Goal: Information Seeking & Learning: Learn about a topic

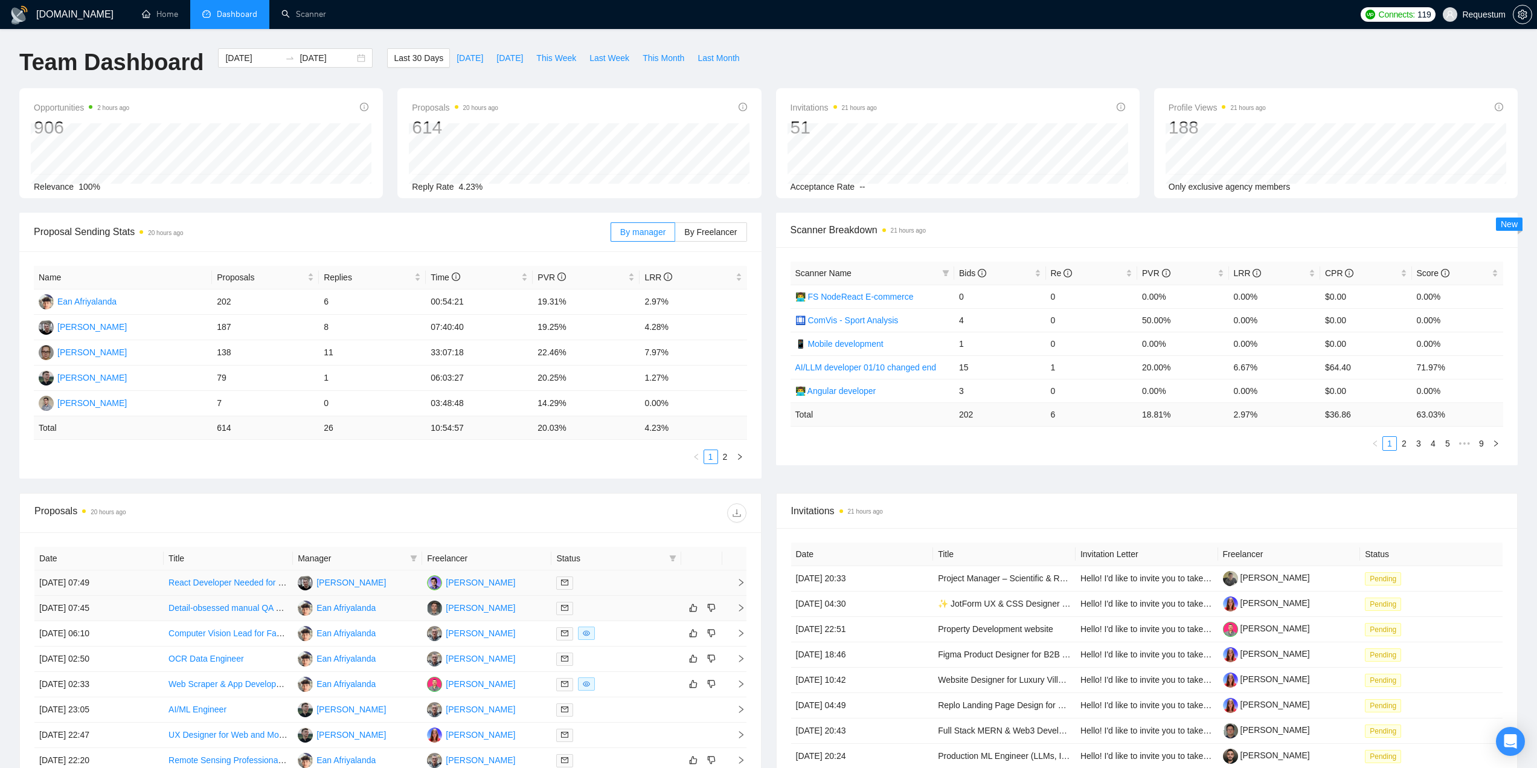
scroll to position [181, 0]
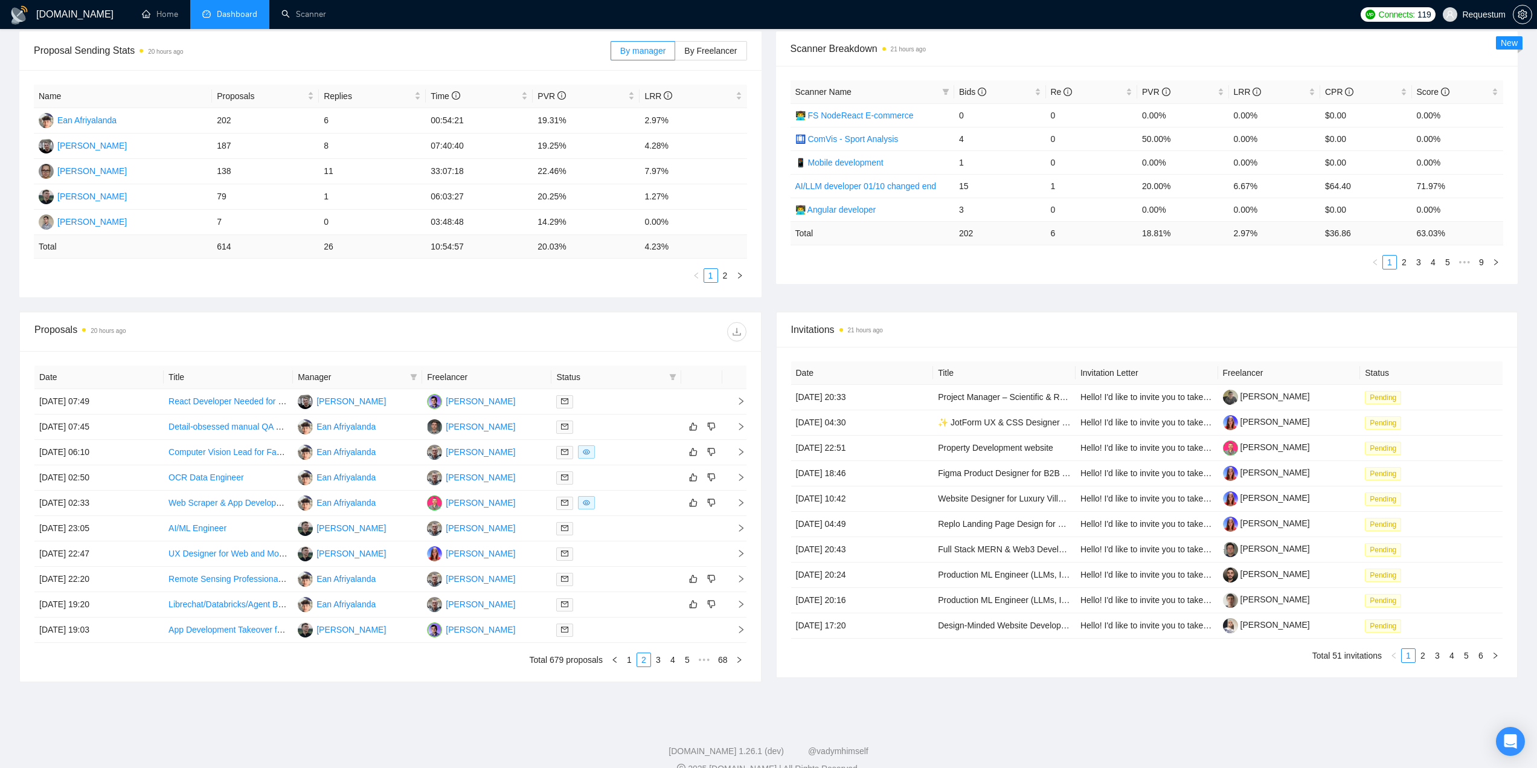
click at [399, 376] on span "Manager" at bounding box center [352, 376] width 108 height 13
click at [414, 378] on icon "filter" at bounding box center [414, 377] width 7 height 6
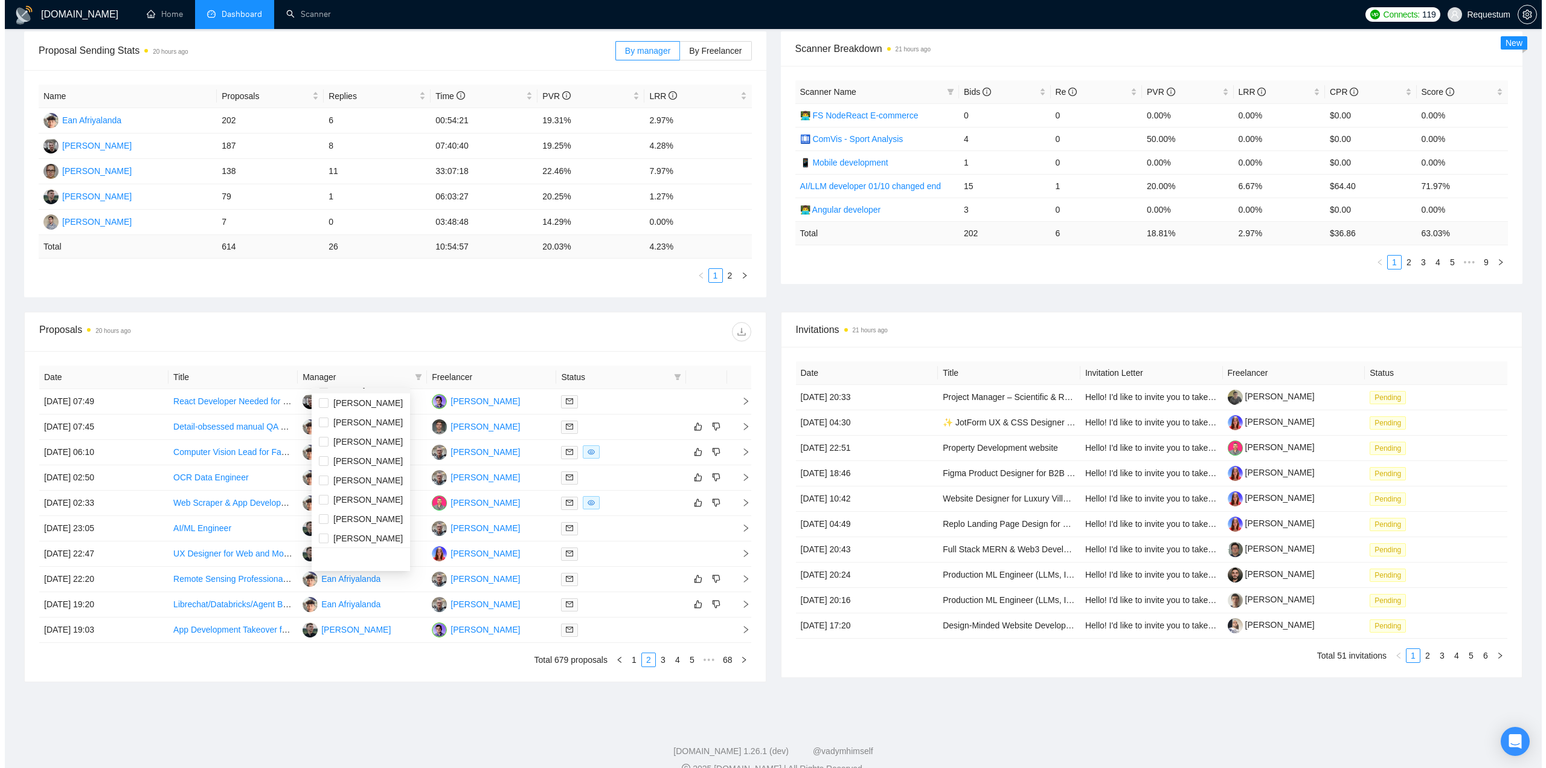
scroll to position [39, 0]
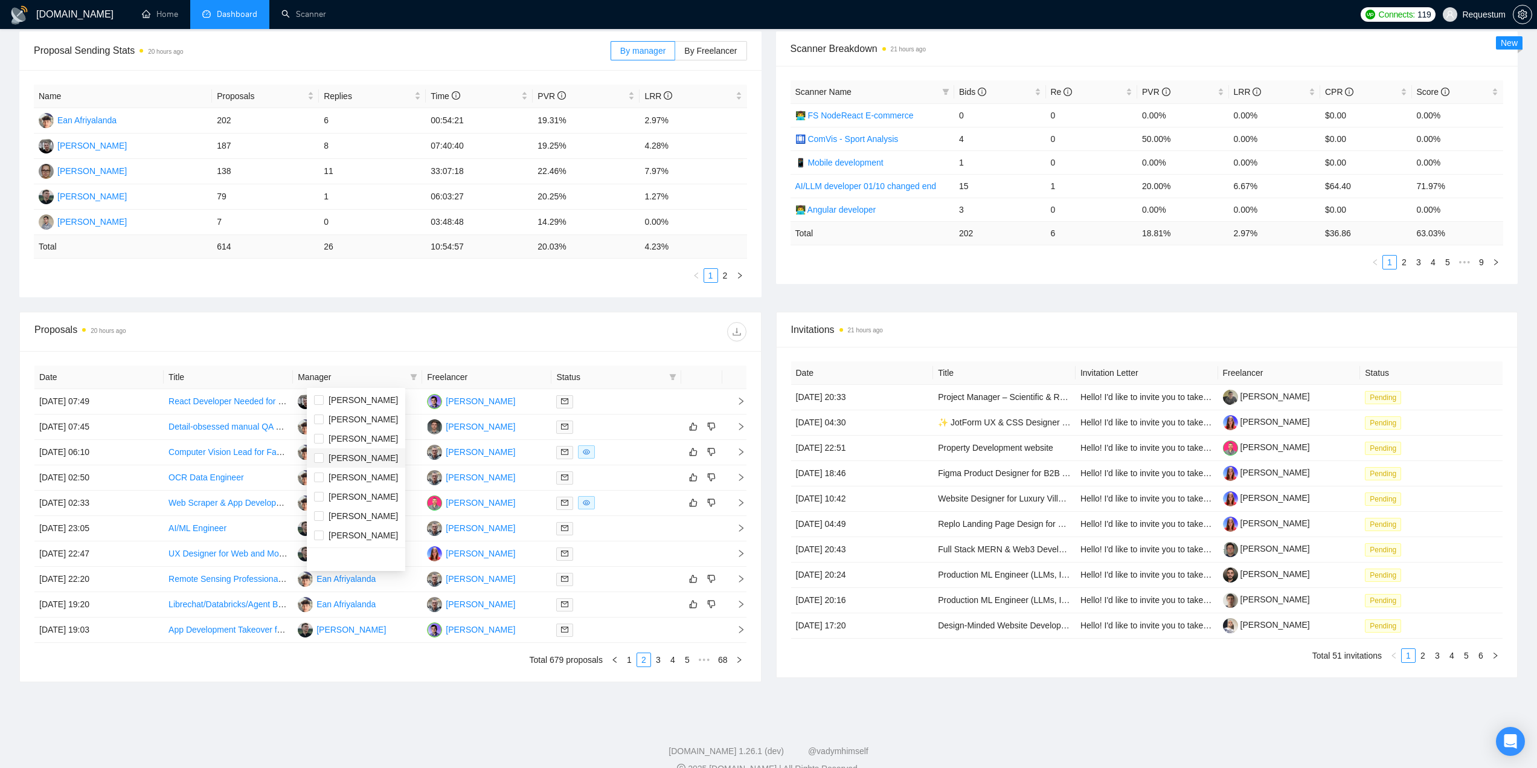
click at [376, 452] on span "[PERSON_NAME]" at bounding box center [356, 457] width 84 height 13
checkbox input "true"
click at [386, 338] on div "Proposals 20 hours ago" at bounding box center [212, 331] width 356 height 19
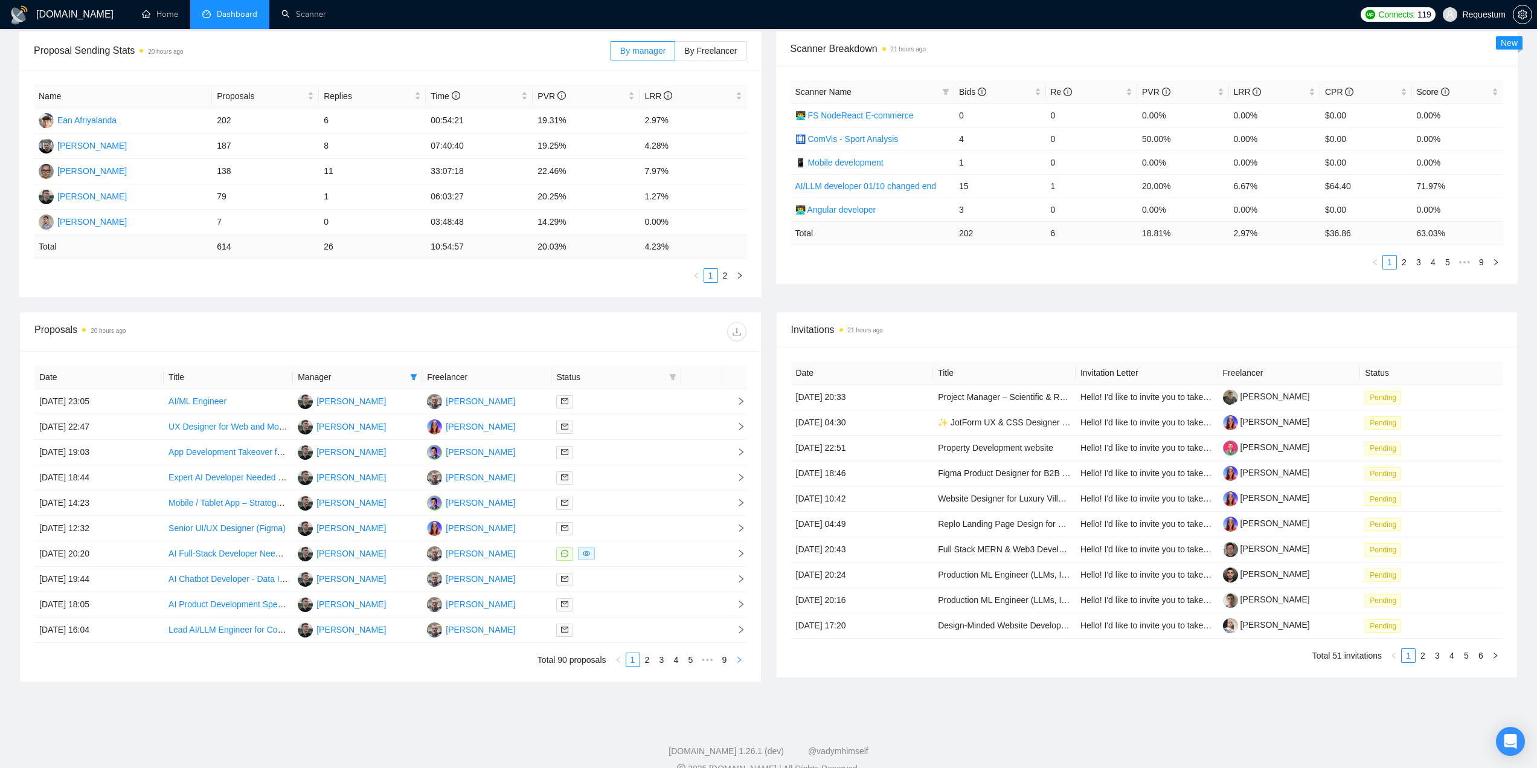
click at [738, 661] on icon "right" at bounding box center [739, 659] width 7 height 7
click at [632, 408] on div at bounding box center [616, 401] width 120 height 14
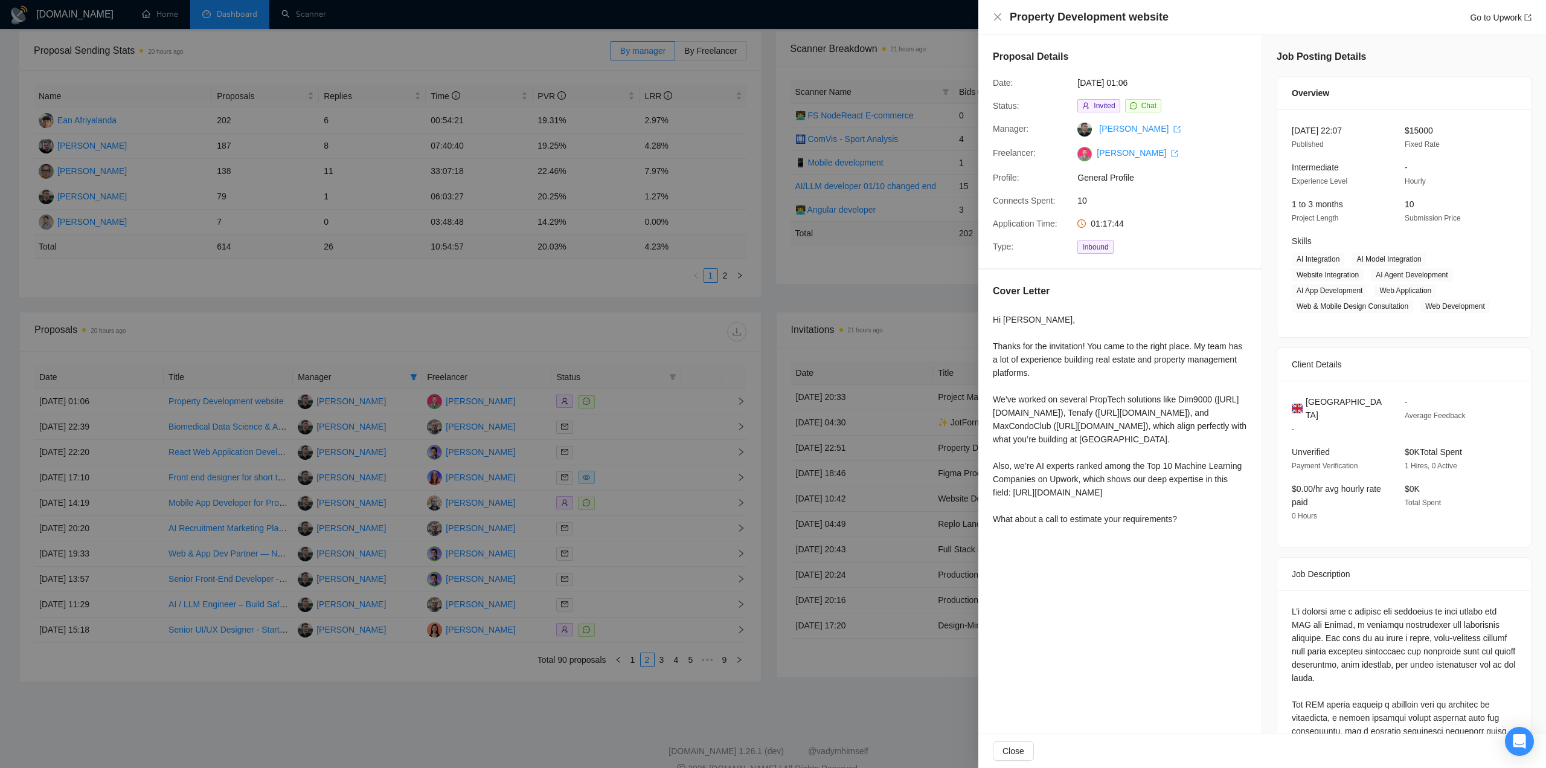
click at [631, 339] on div at bounding box center [773, 384] width 1546 height 768
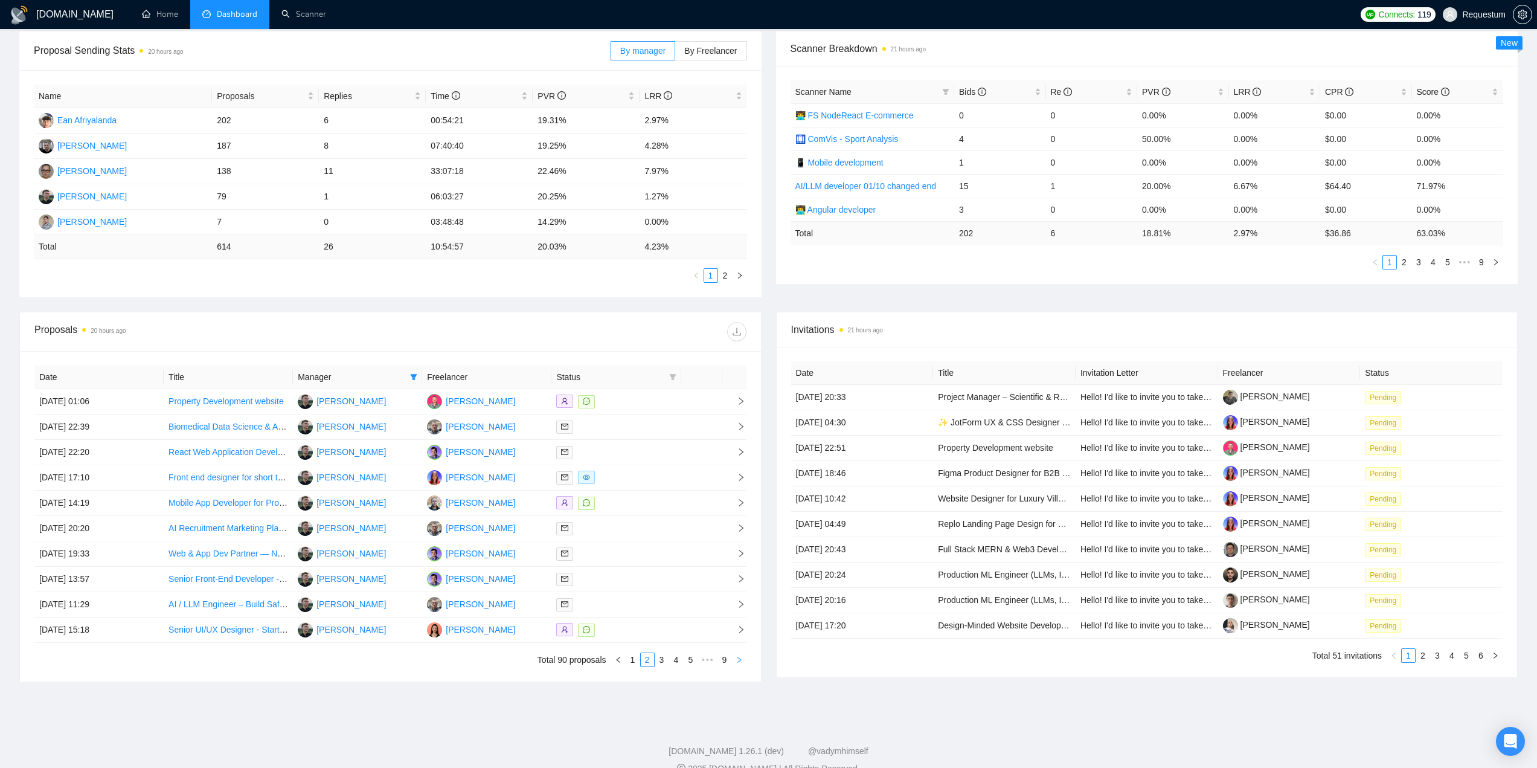
click at [736, 659] on icon "right" at bounding box center [739, 659] width 7 height 7
click at [630, 450] on div at bounding box center [616, 452] width 120 height 14
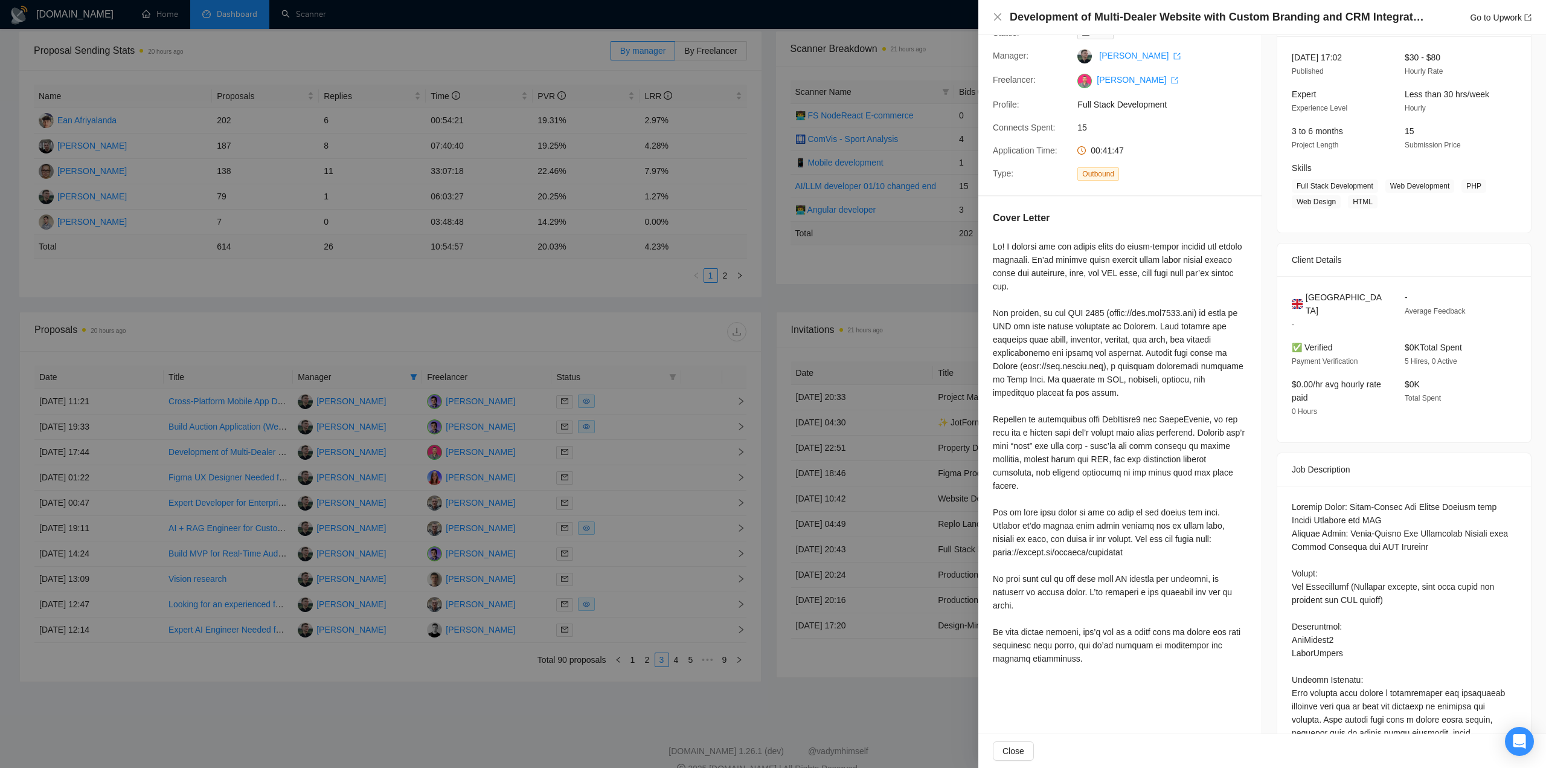
scroll to position [121, 0]
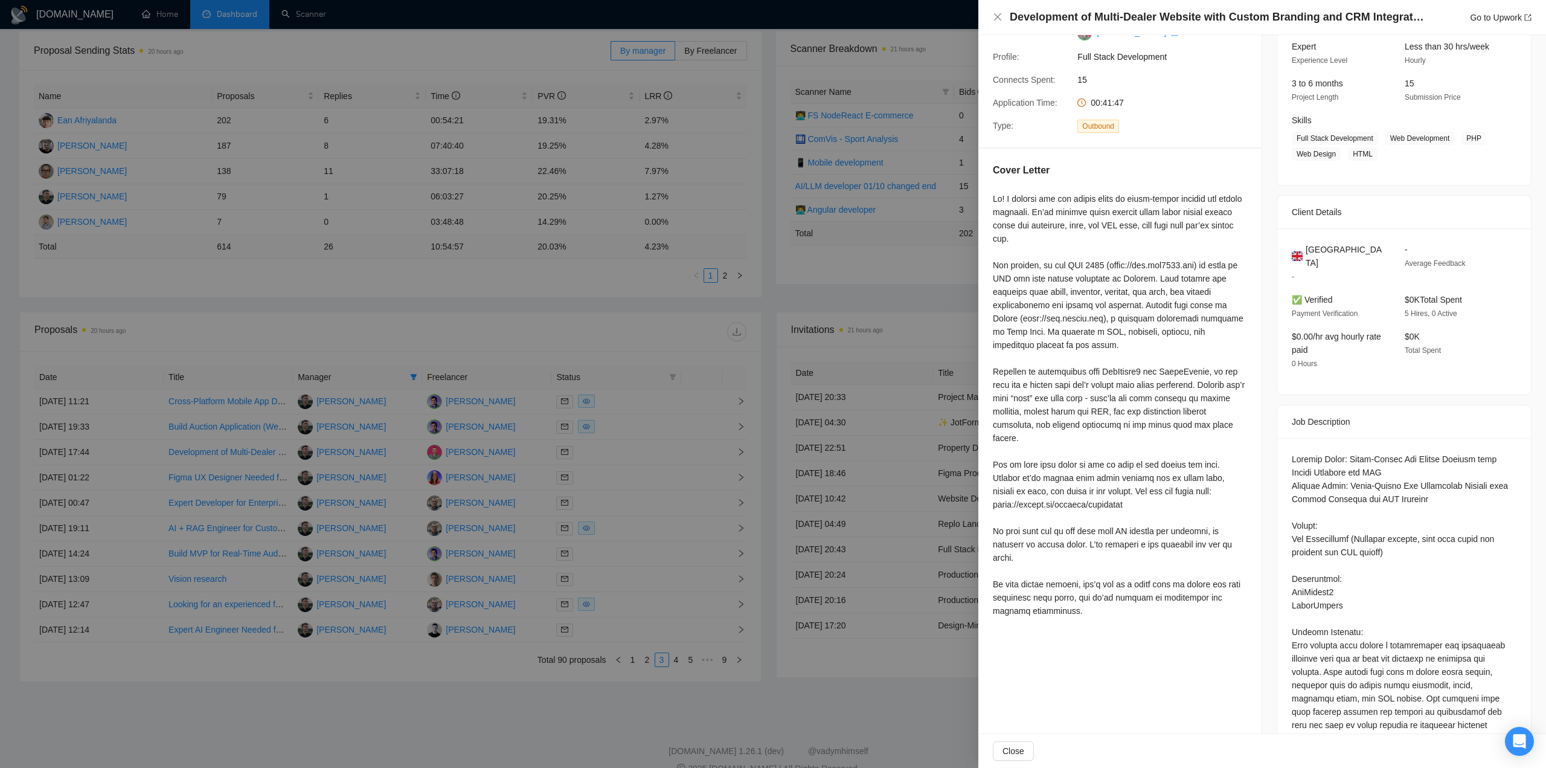
click at [517, 695] on div at bounding box center [773, 384] width 1546 height 768
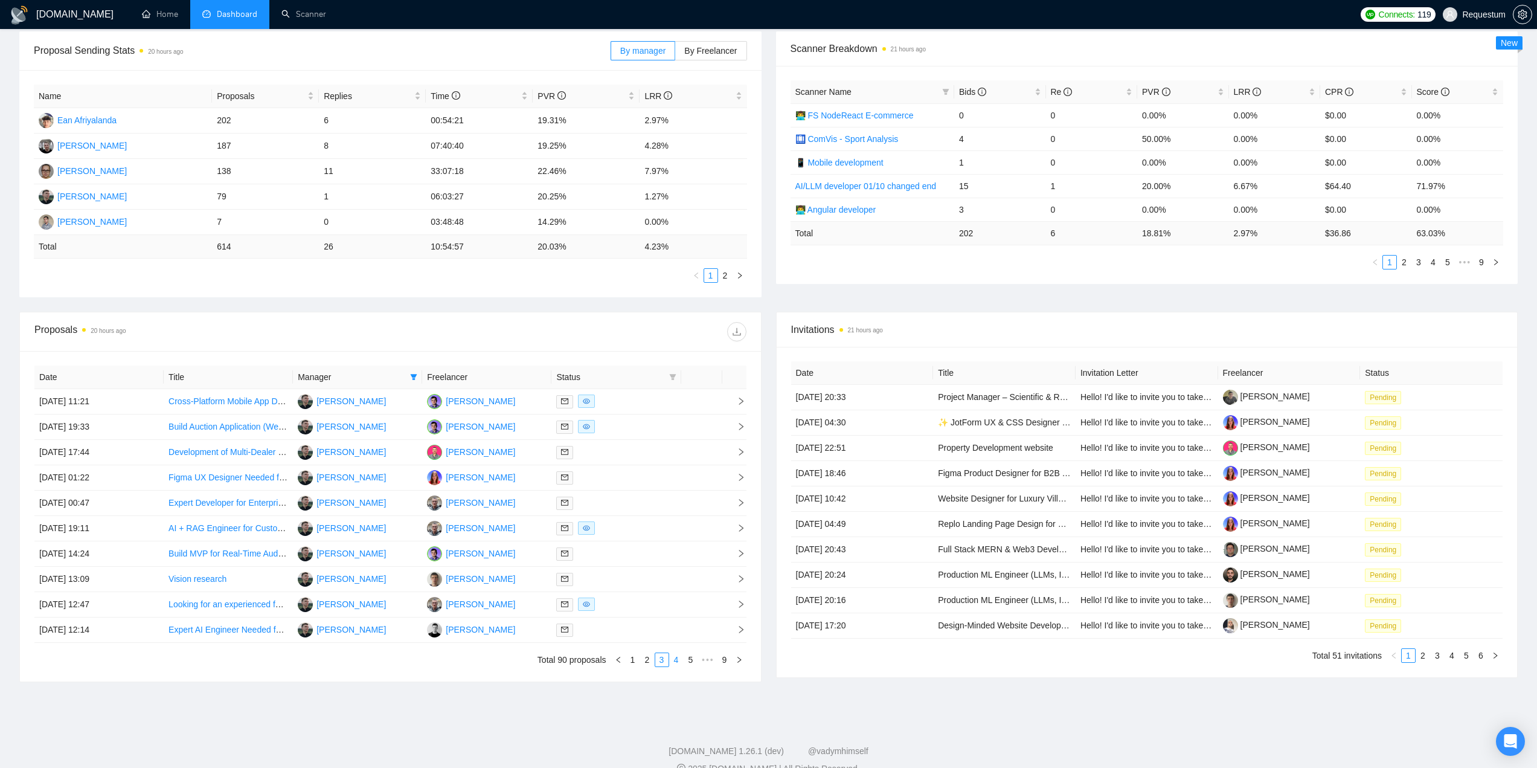
click at [681, 658] on link "4" at bounding box center [676, 659] width 13 height 13
click at [638, 397] on div at bounding box center [616, 401] width 120 height 14
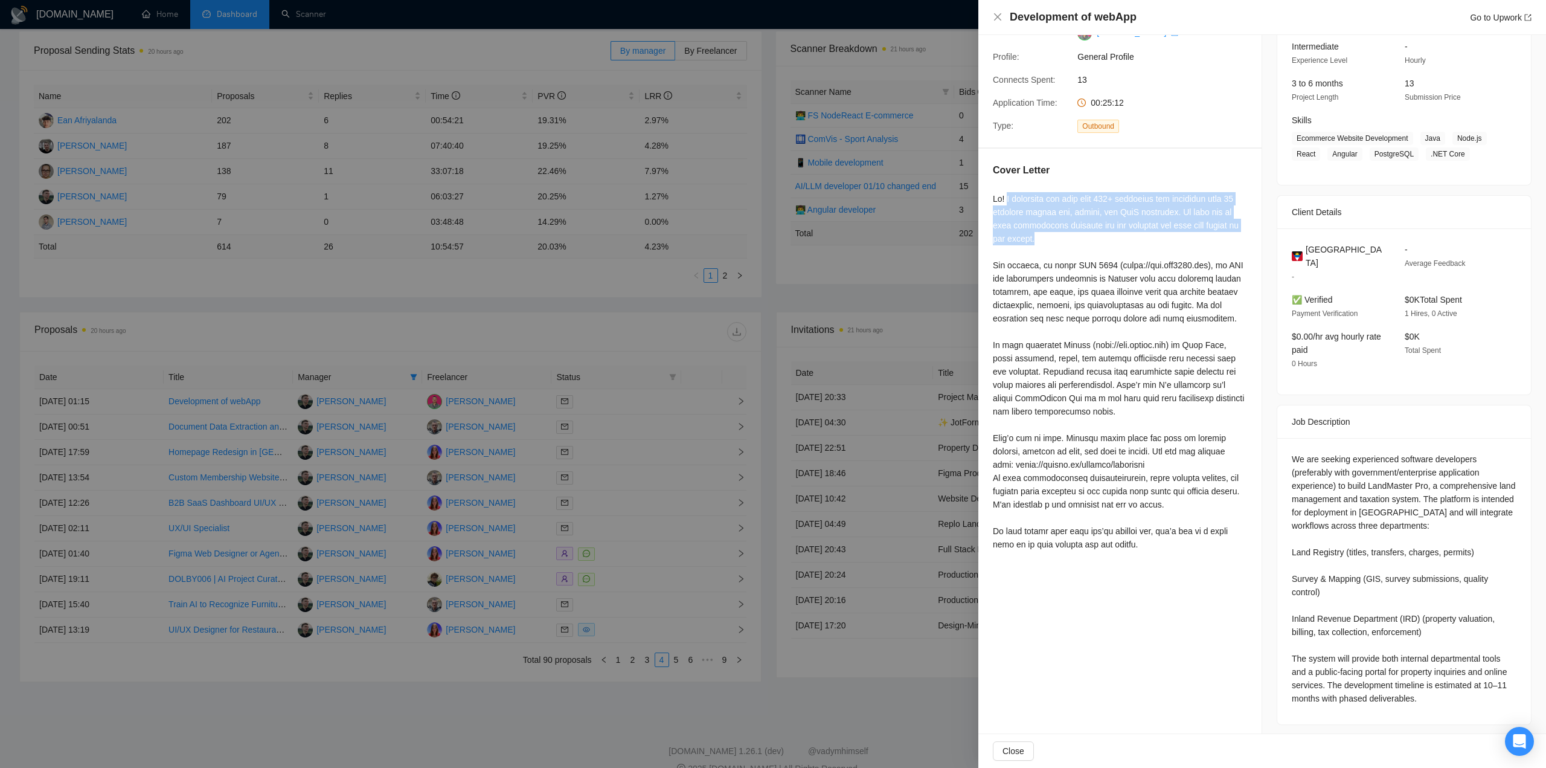
drag, startPoint x: 1005, startPoint y: 200, endPoint x: 1080, endPoint y: 238, distance: 84.0
click at [1080, 238] on div at bounding box center [1120, 371] width 254 height 359
copy div "I represent the team with 100+ engineers who delivered over 70 products across …"
